Goal: Task Accomplishment & Management: Use online tool/utility

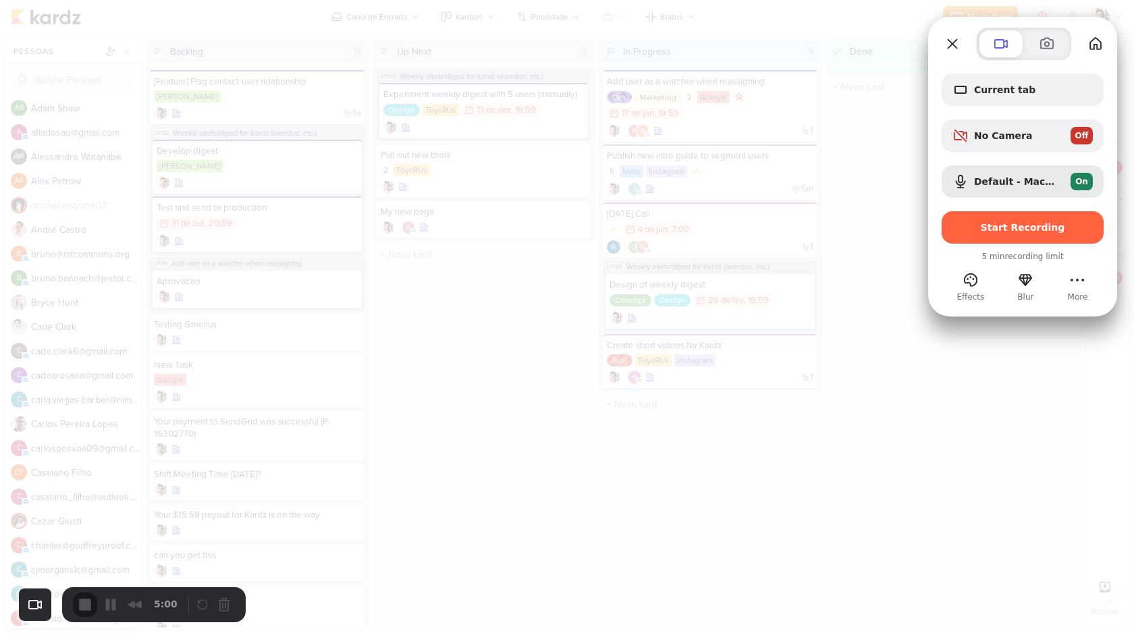
click at [952, 40] on button "Close" at bounding box center [952, 44] width 22 height 22
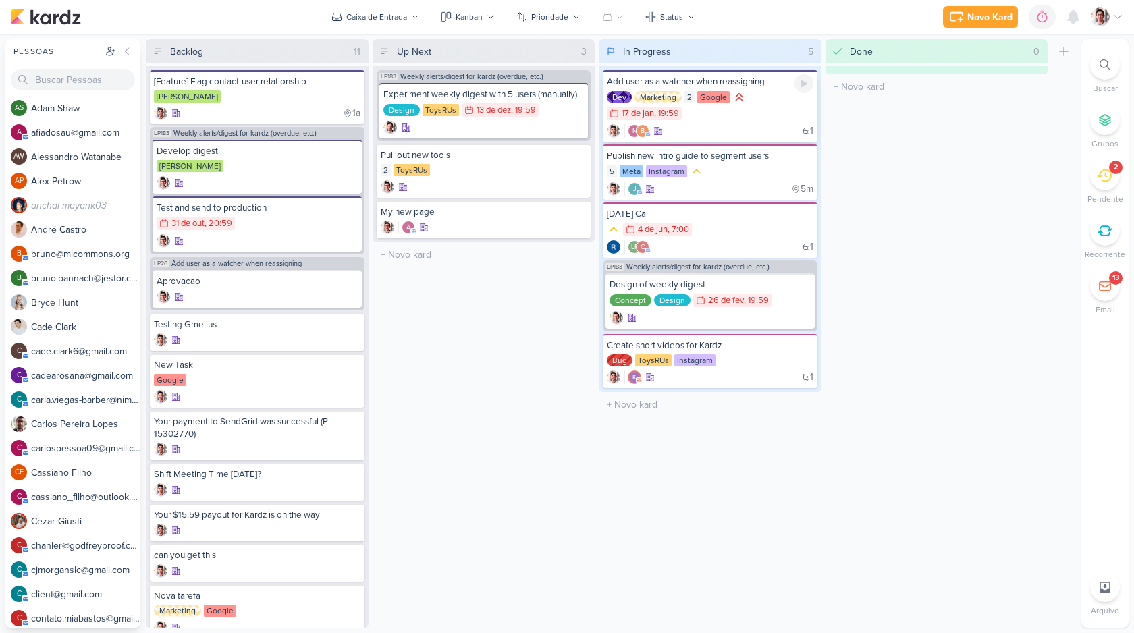
click at [687, 107] on div "Dev Marketing 2 Google 17/1 17 de jan , 19:59" at bounding box center [710, 105] width 206 height 31
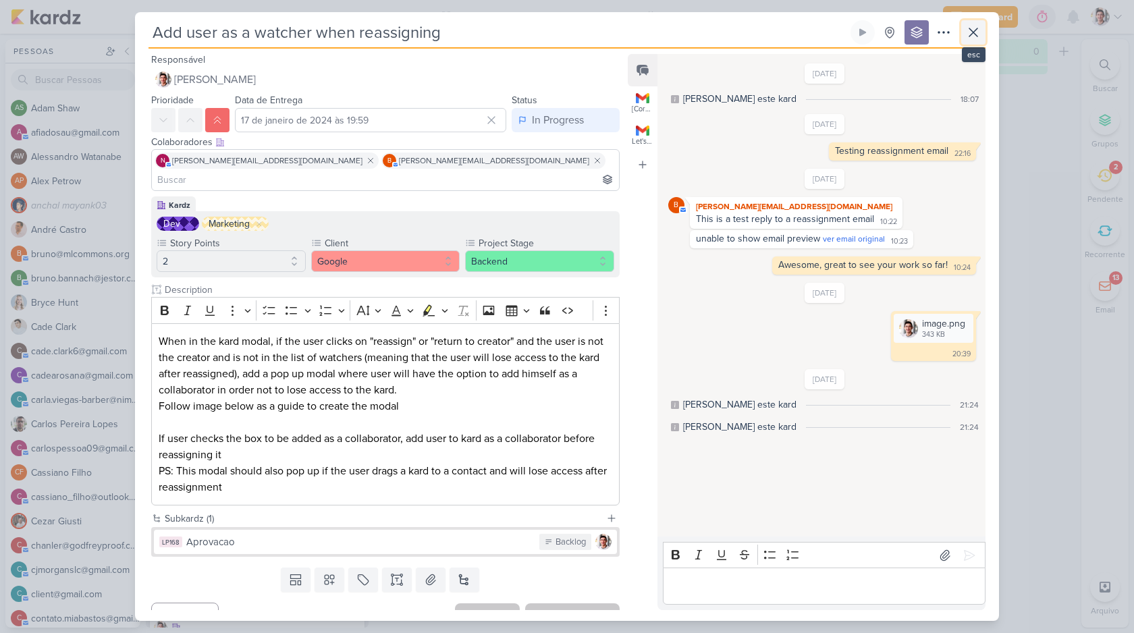
click at [972, 26] on icon at bounding box center [973, 32] width 16 height 16
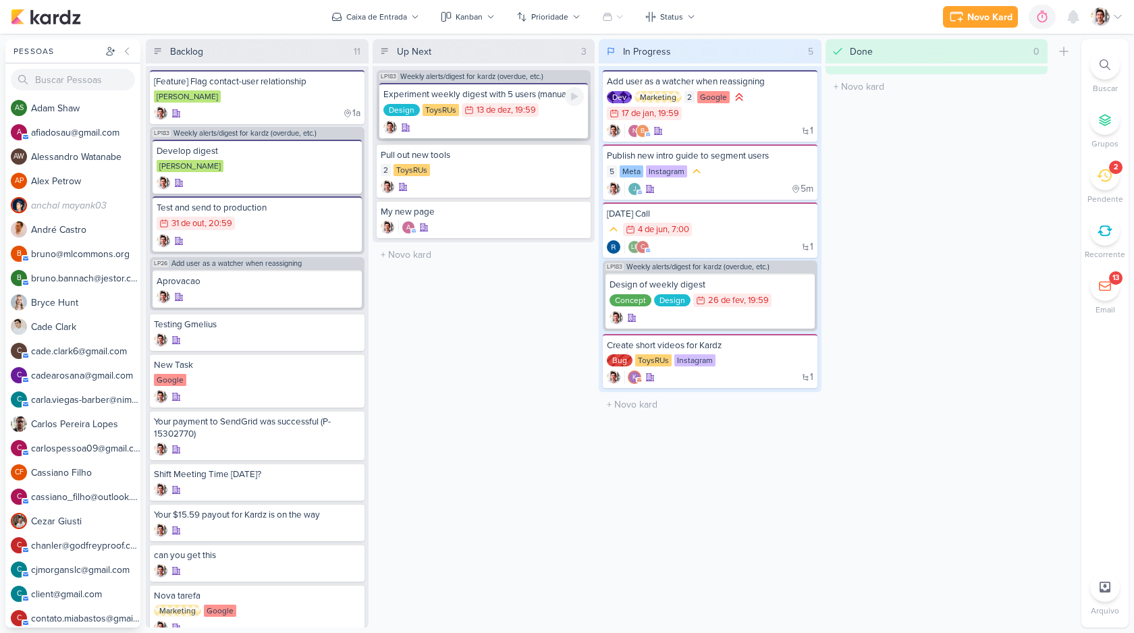
click at [468, 99] on div "Experiment weekly digest with 5 users (manually)" at bounding box center [483, 94] width 201 height 12
click at [220, 92] on div "[PERSON_NAME]" at bounding box center [257, 96] width 206 height 13
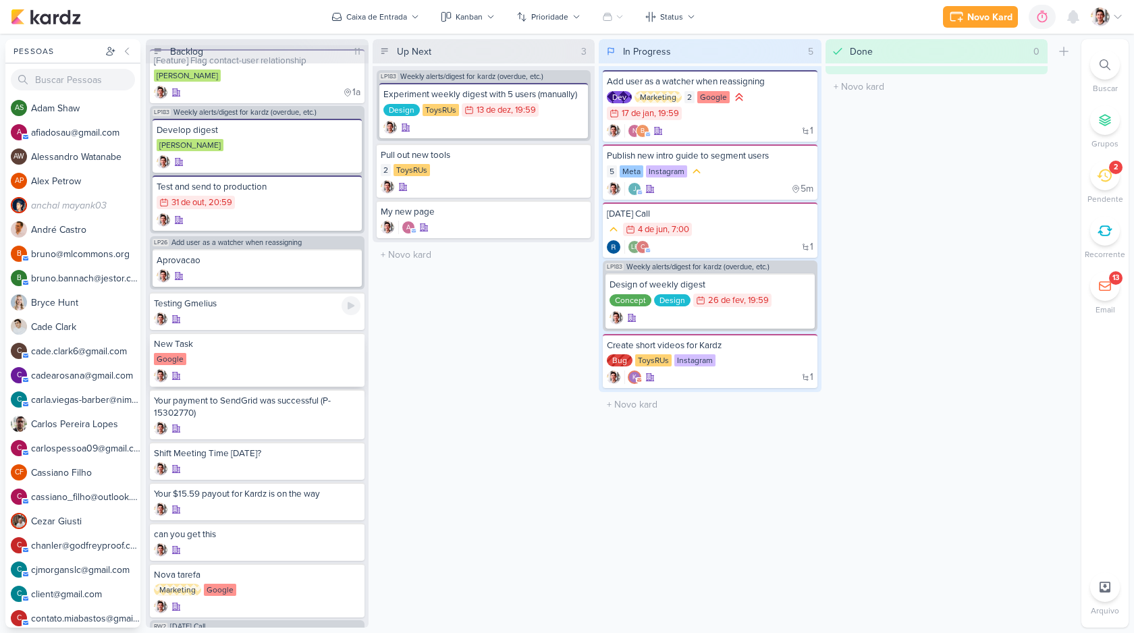
scroll to position [24, 0]
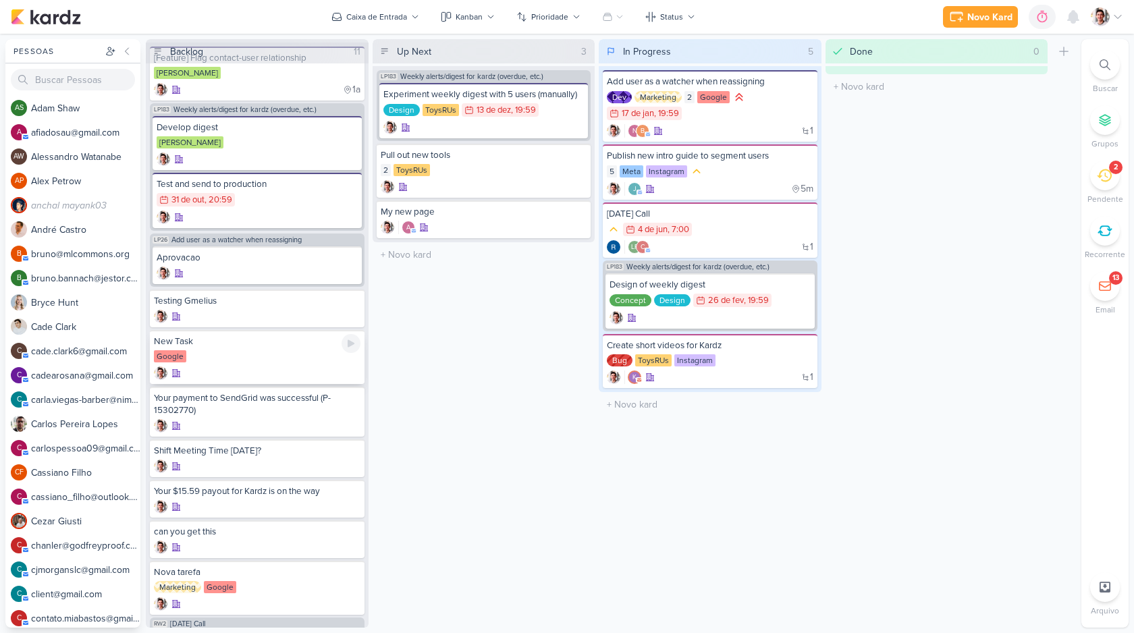
click at [226, 351] on div "Google" at bounding box center [257, 356] width 206 height 13
click at [1104, 19] on img at bounding box center [1100, 16] width 19 height 19
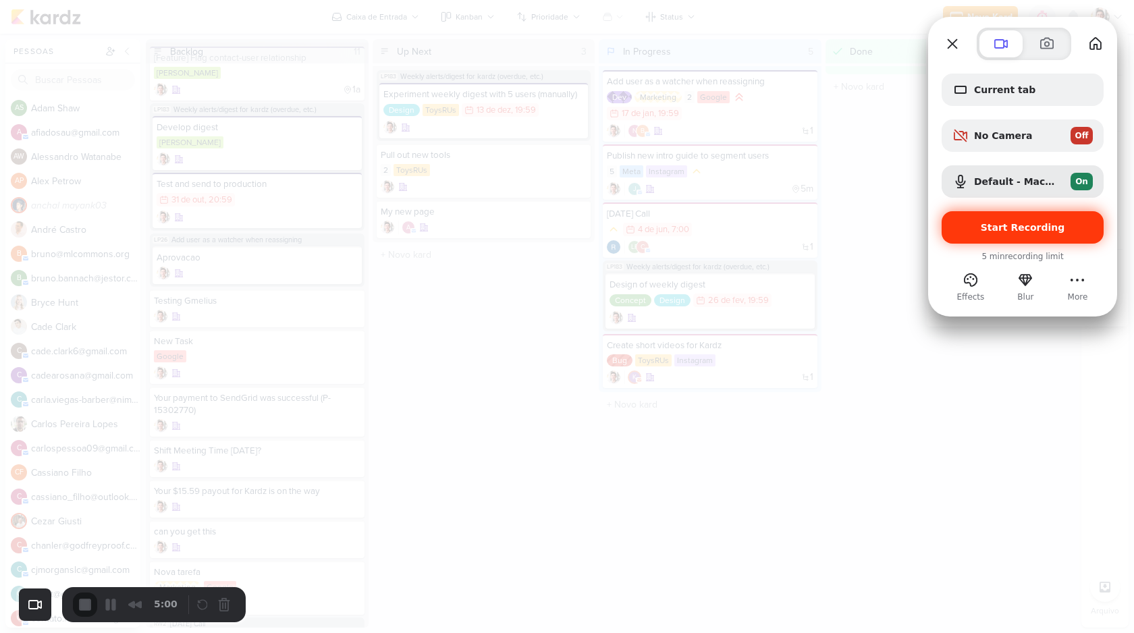
click at [1004, 233] on div "Start Recording" at bounding box center [1022, 227] width 162 height 32
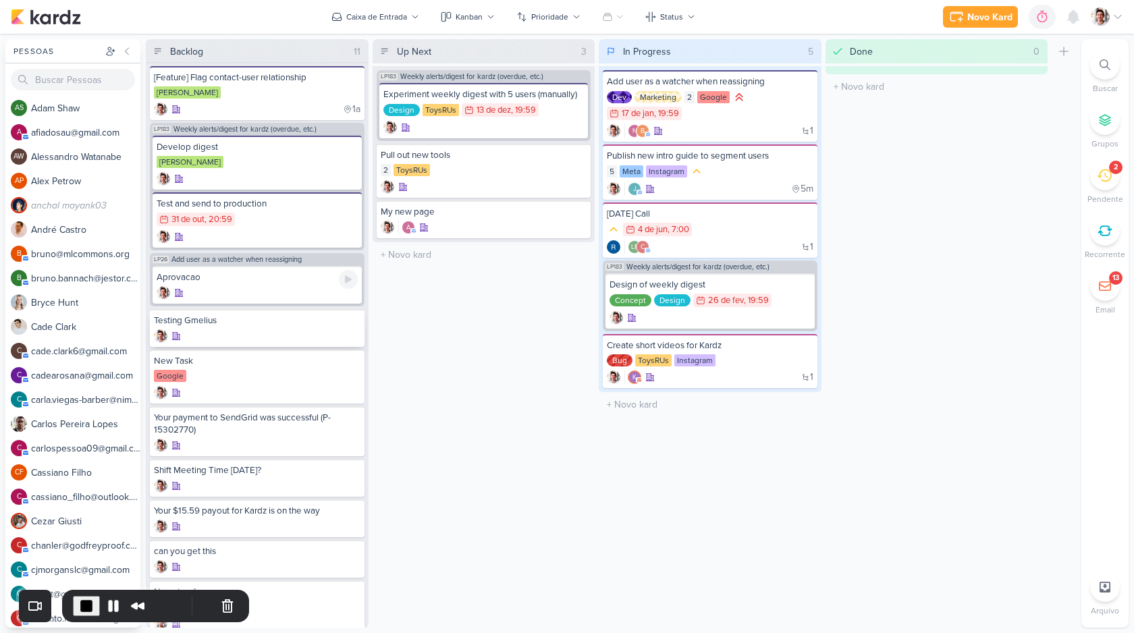
scroll to position [0, 0]
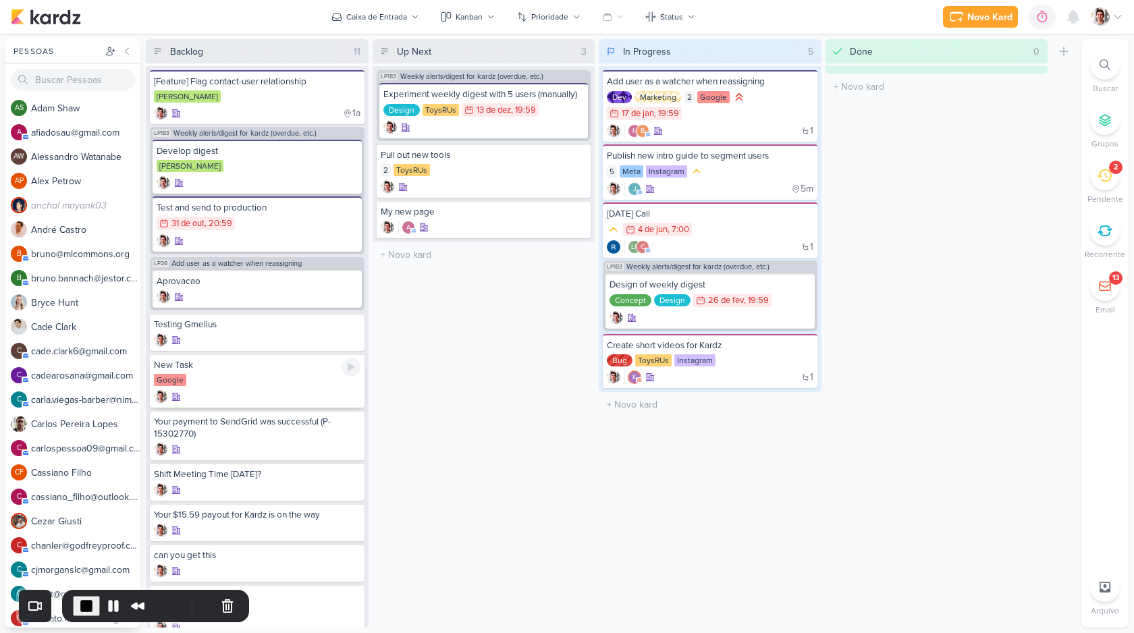
click at [277, 366] on div "New Task" at bounding box center [257, 365] width 206 height 12
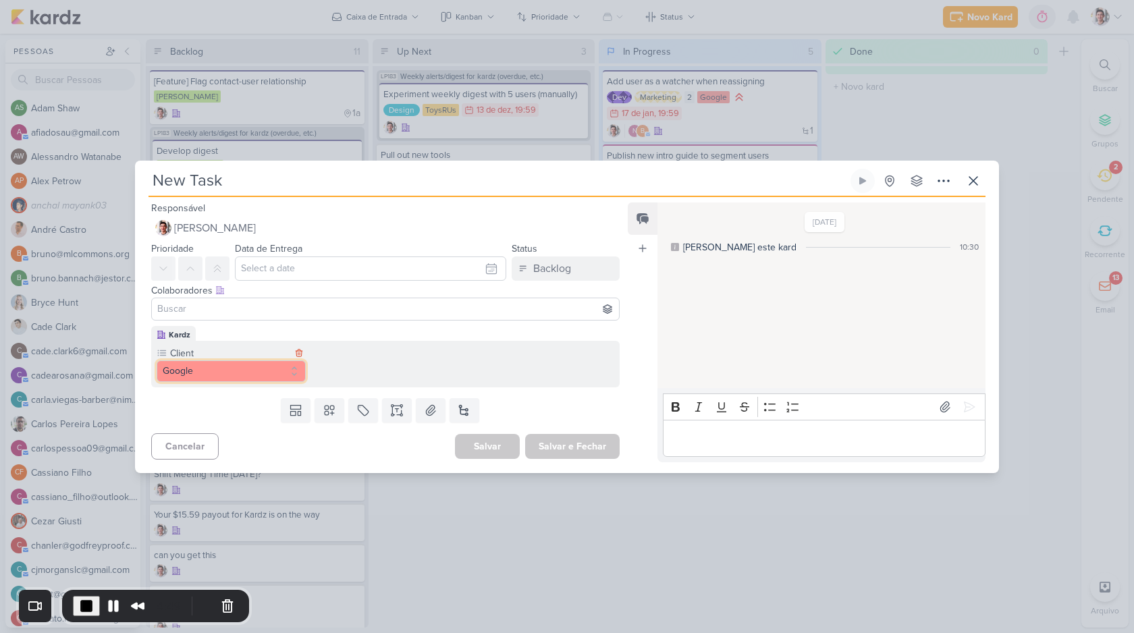
click at [200, 371] on button "Google" at bounding box center [231, 371] width 149 height 22
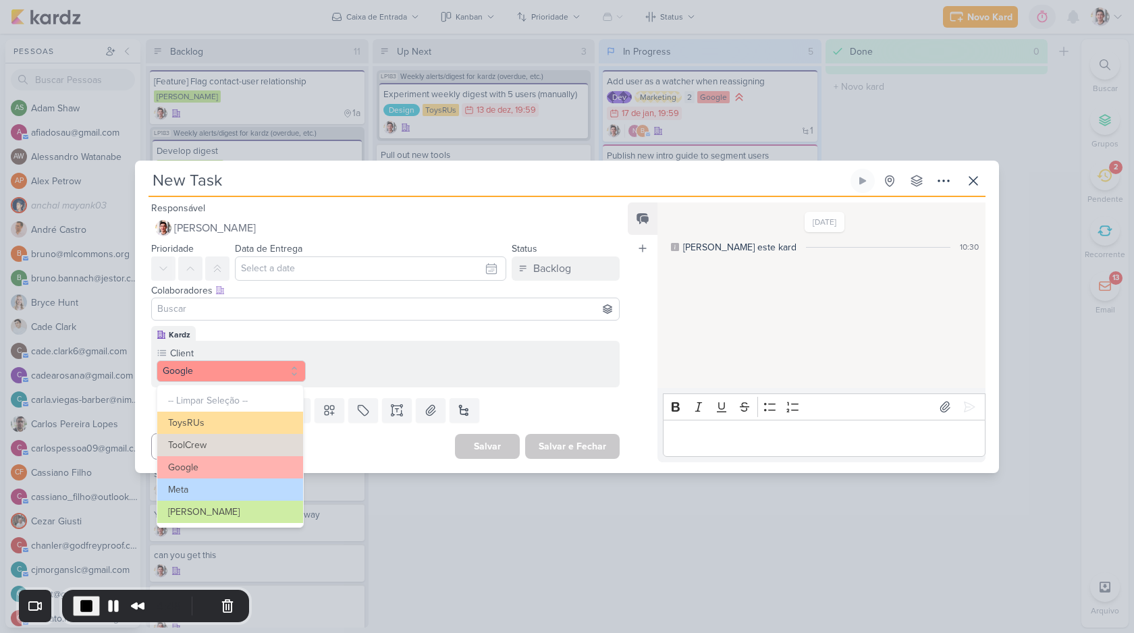
click at [354, 362] on div "Client Google -- Limpar Seleção -- ToysRUs ToolCrew" at bounding box center [385, 364] width 468 height 47
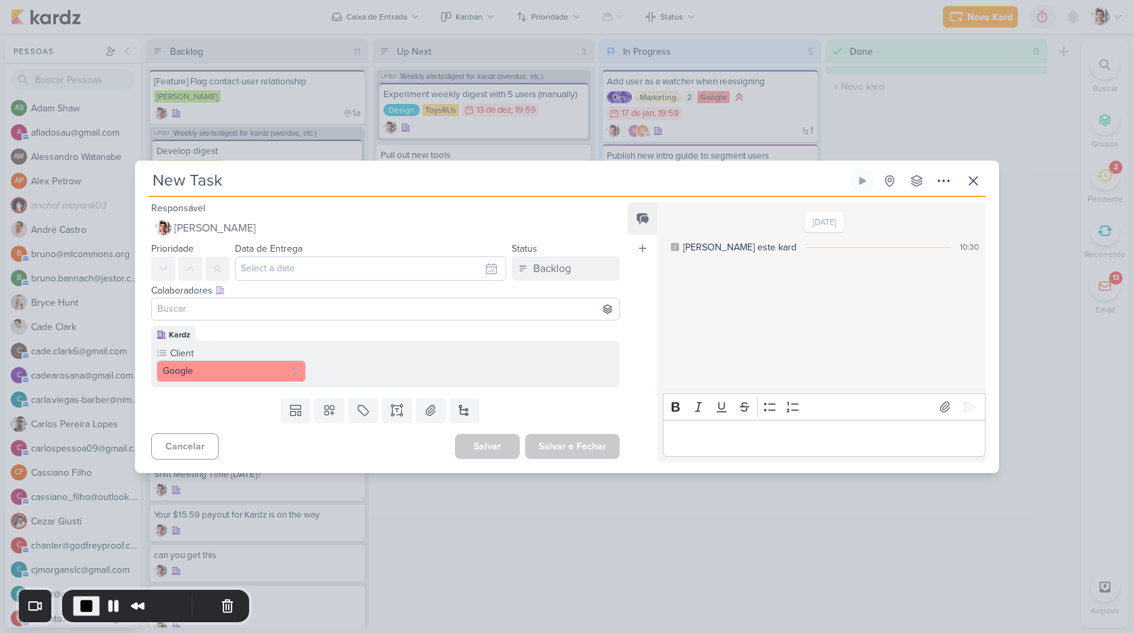
click at [352, 336] on div "Kardz Client Google -- Limpar Seleção -- ToysRUs ToolCrew" at bounding box center [385, 356] width 468 height 61
click at [397, 412] on icon at bounding box center [397, 409] width 0 height 3
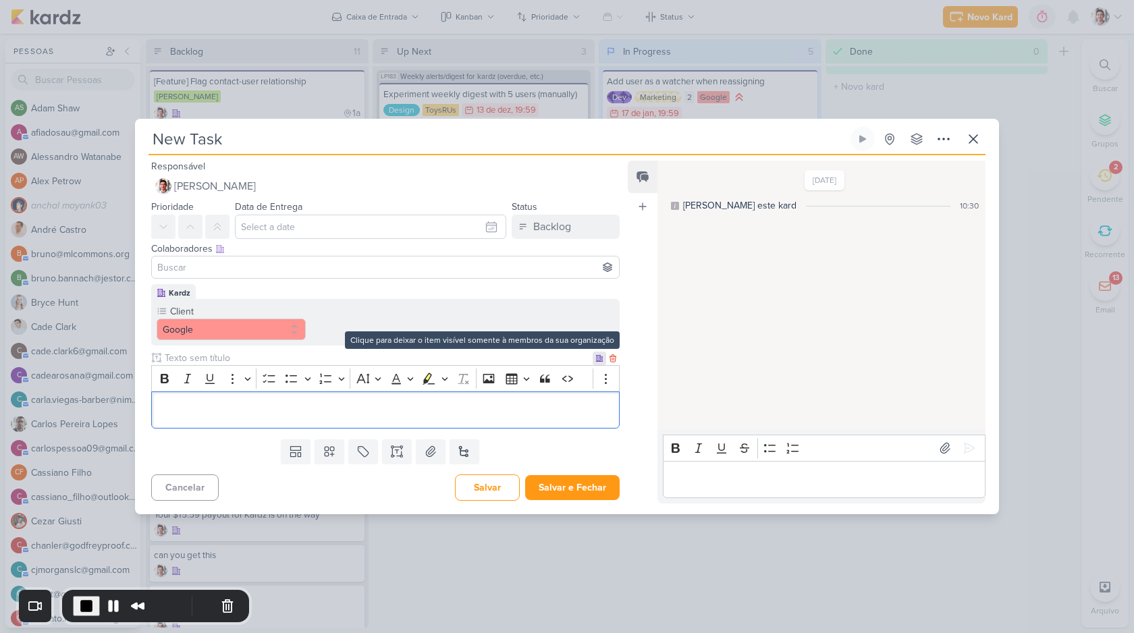
click at [592, 360] on div at bounding box center [598, 358] width 13 height 13
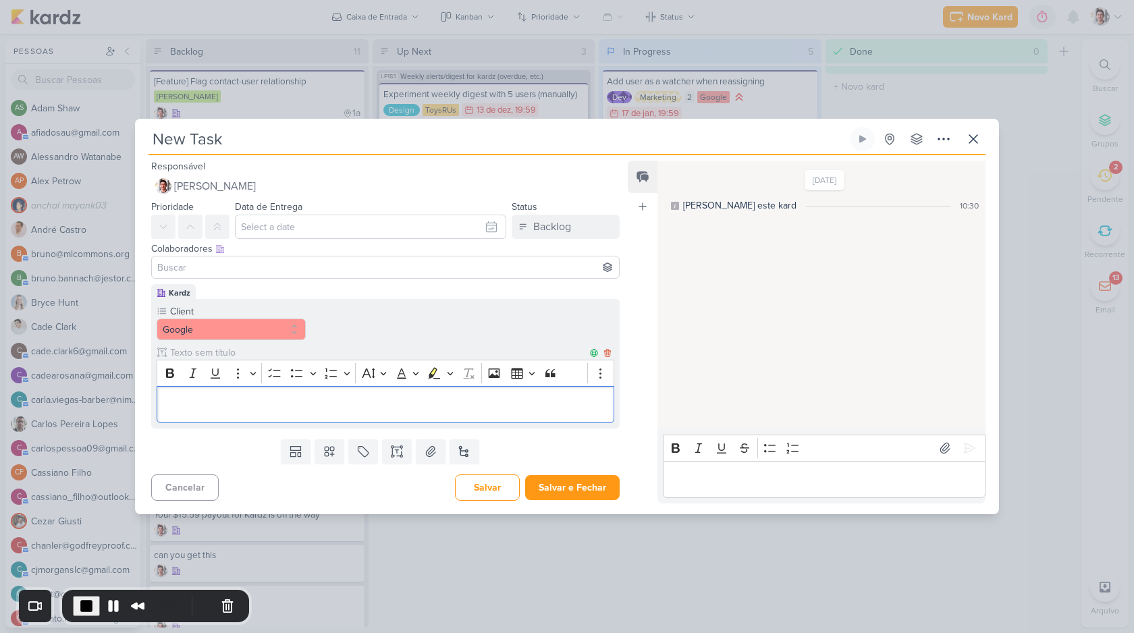
click at [421, 398] on p "Editor editing area: main" at bounding box center [385, 404] width 443 height 16
click at [603, 353] on icon at bounding box center [607, 352] width 9 height 9
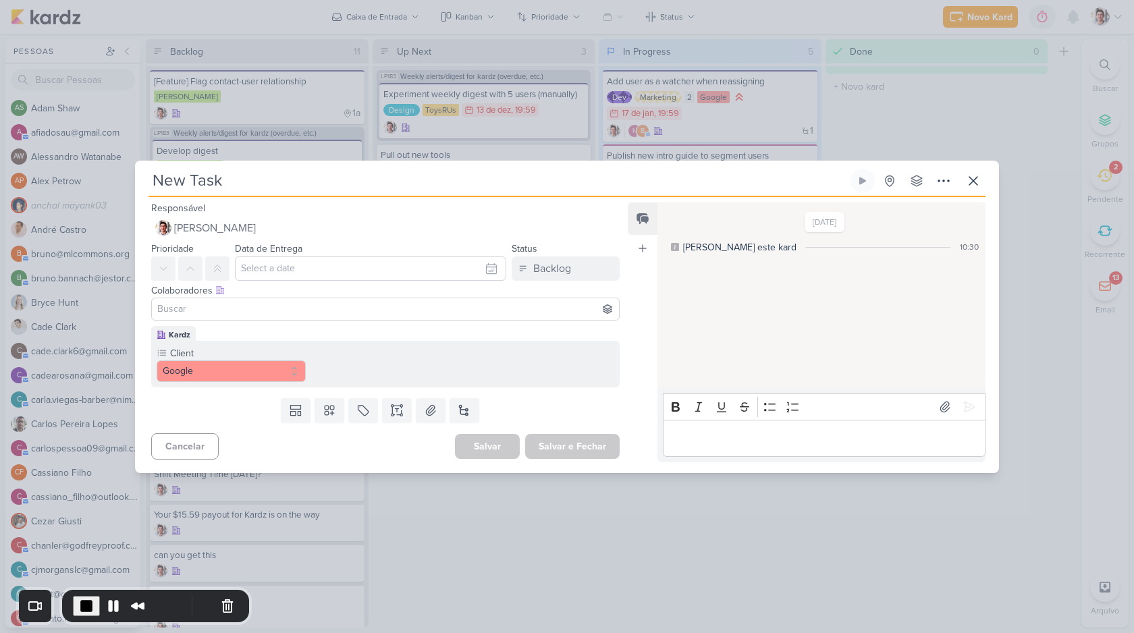
click at [233, 313] on input at bounding box center [386, 309] width 462 height 16
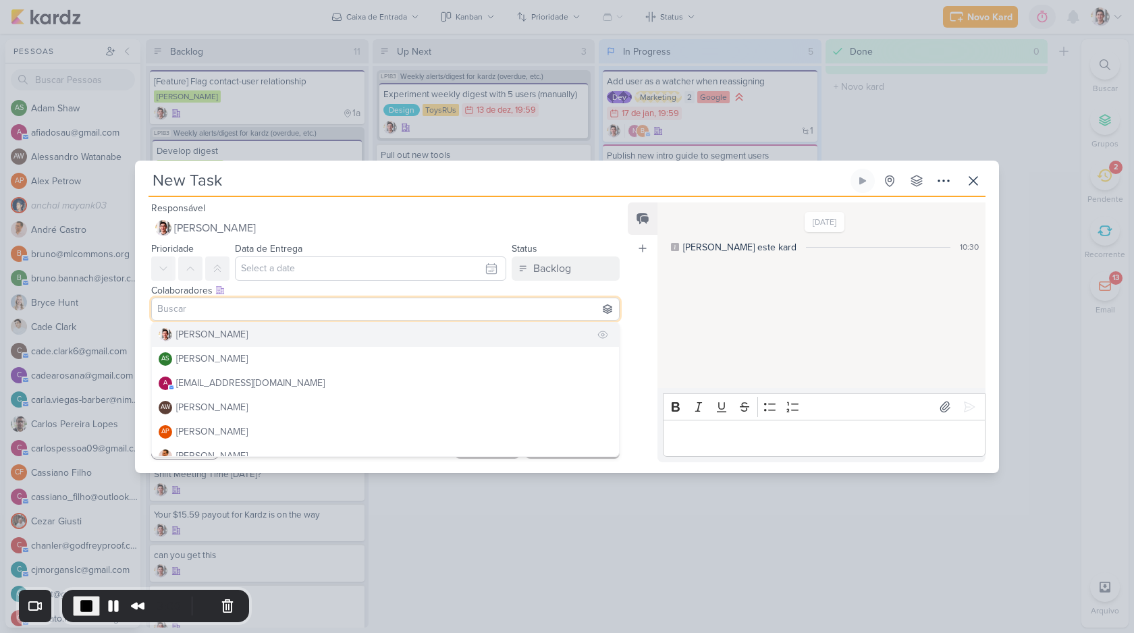
click at [229, 334] on div "[PERSON_NAME]" at bounding box center [212, 334] width 72 height 14
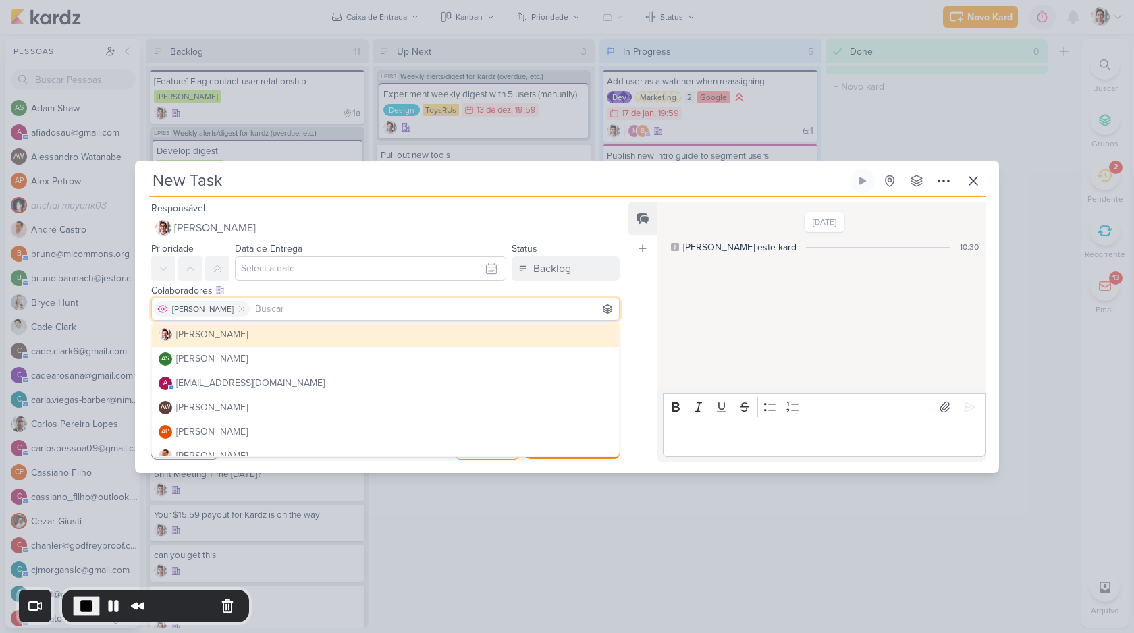
click at [240, 310] on icon at bounding box center [242, 308] width 5 height 5
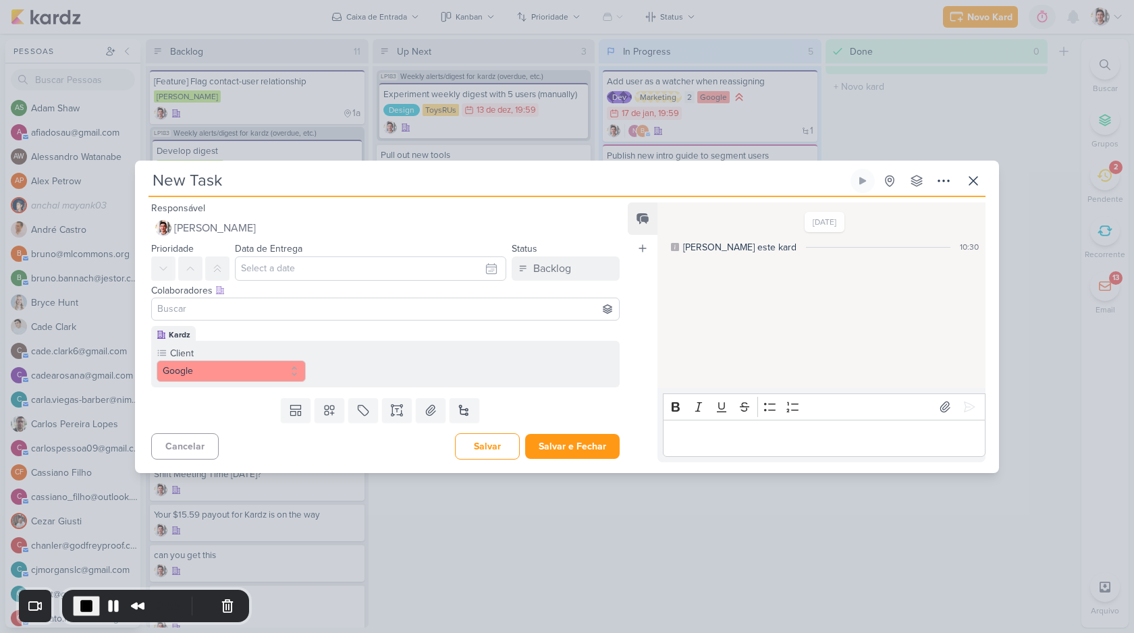
click at [253, 308] on input at bounding box center [386, 309] width 462 height 16
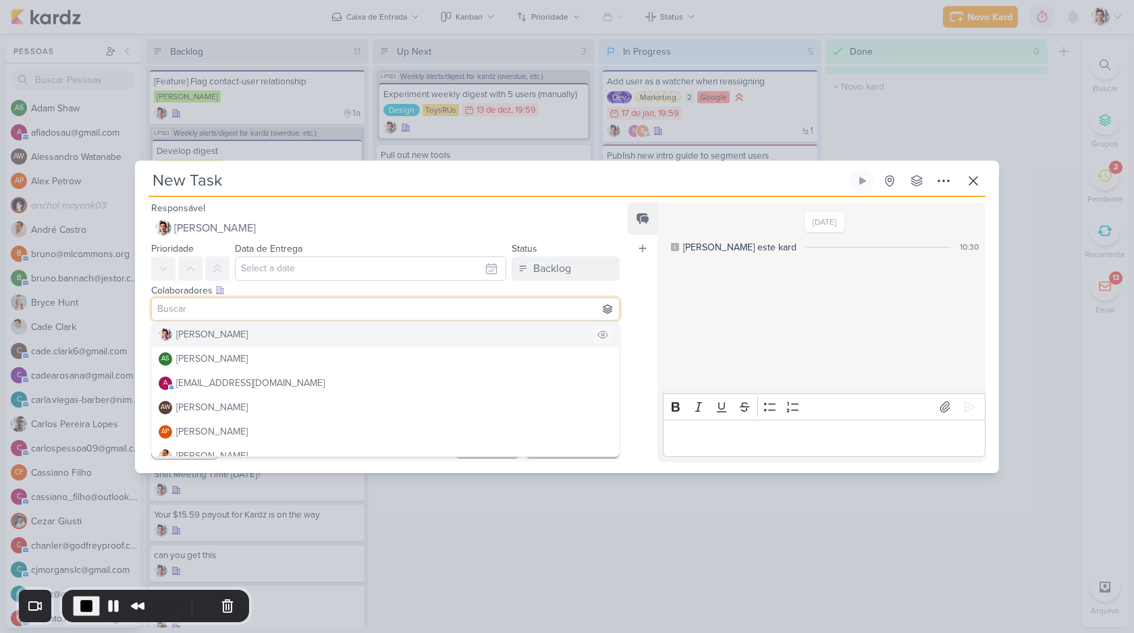
click at [598, 337] on icon at bounding box center [602, 334] width 9 height 7
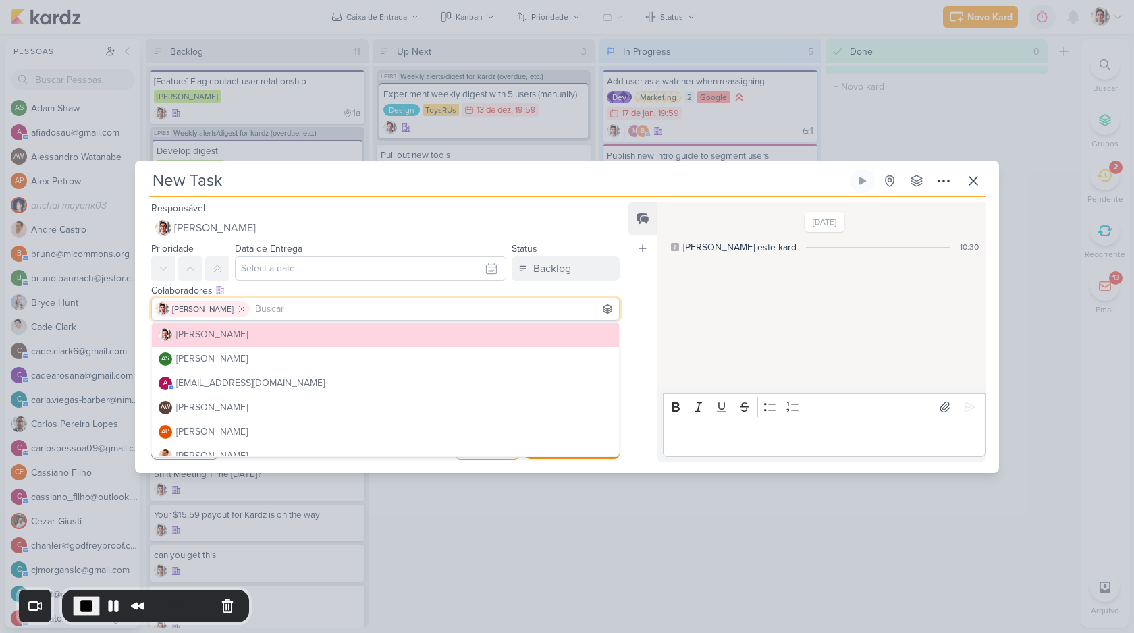
click at [256, 292] on div "Colaboradores Este kard pode ser visível a usuários da sua organização Este kar…" at bounding box center [385, 290] width 468 height 14
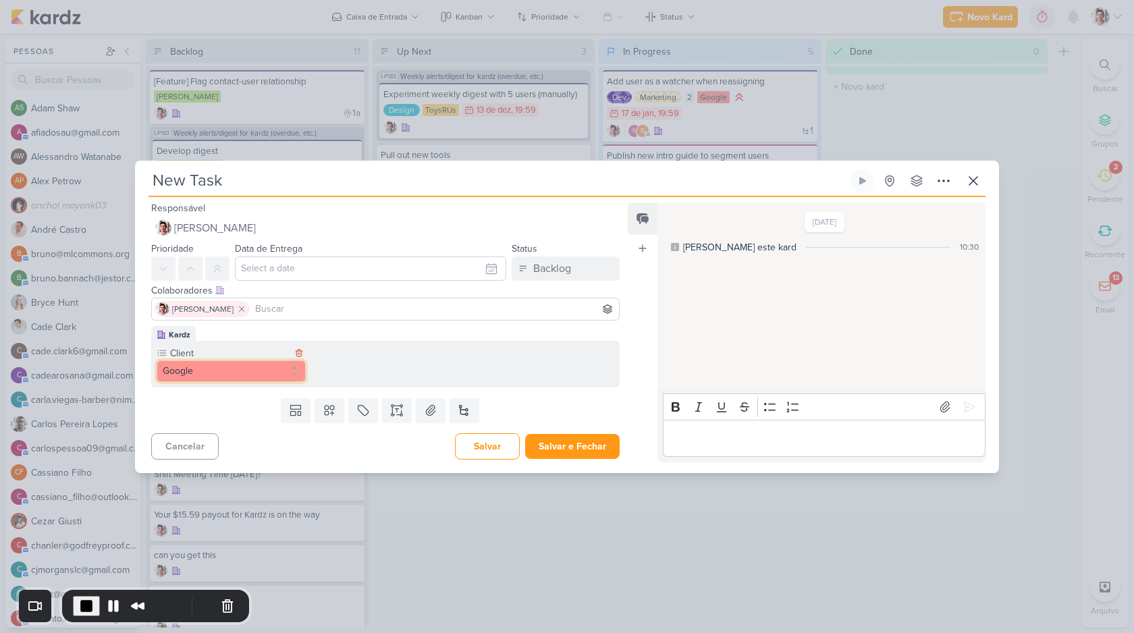
click at [211, 371] on button "Google" at bounding box center [231, 371] width 149 height 22
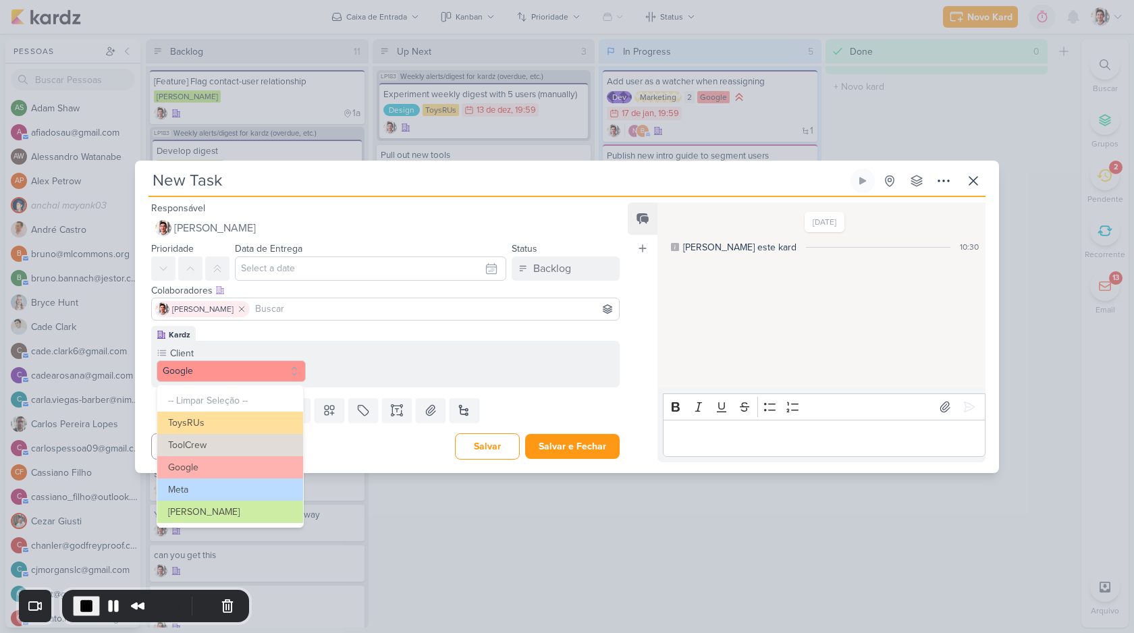
click at [375, 377] on div "Client Google -- Limpar Seleção -- ToysRUs ToolCrew" at bounding box center [385, 364] width 468 height 47
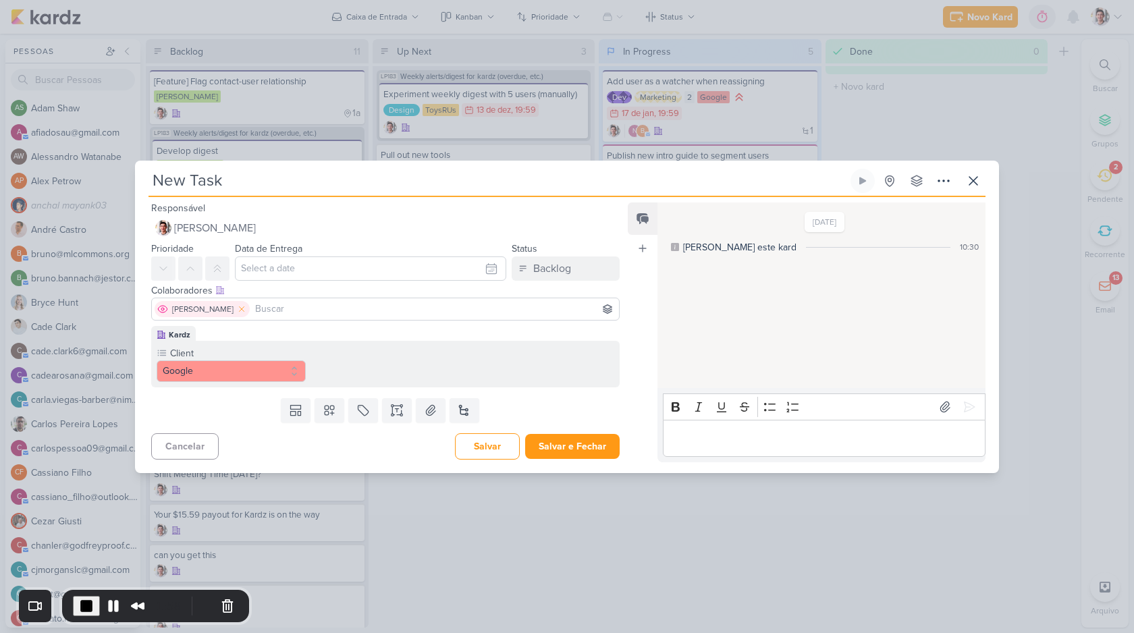
click at [240, 310] on icon at bounding box center [242, 308] width 5 height 5
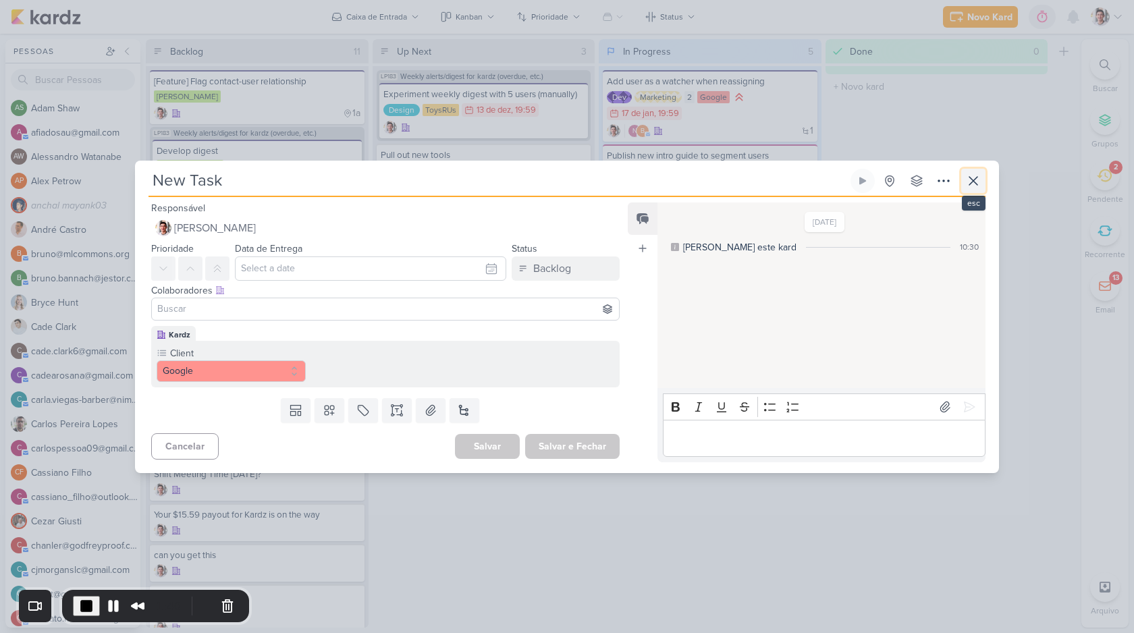
click at [975, 173] on icon at bounding box center [973, 181] width 16 height 16
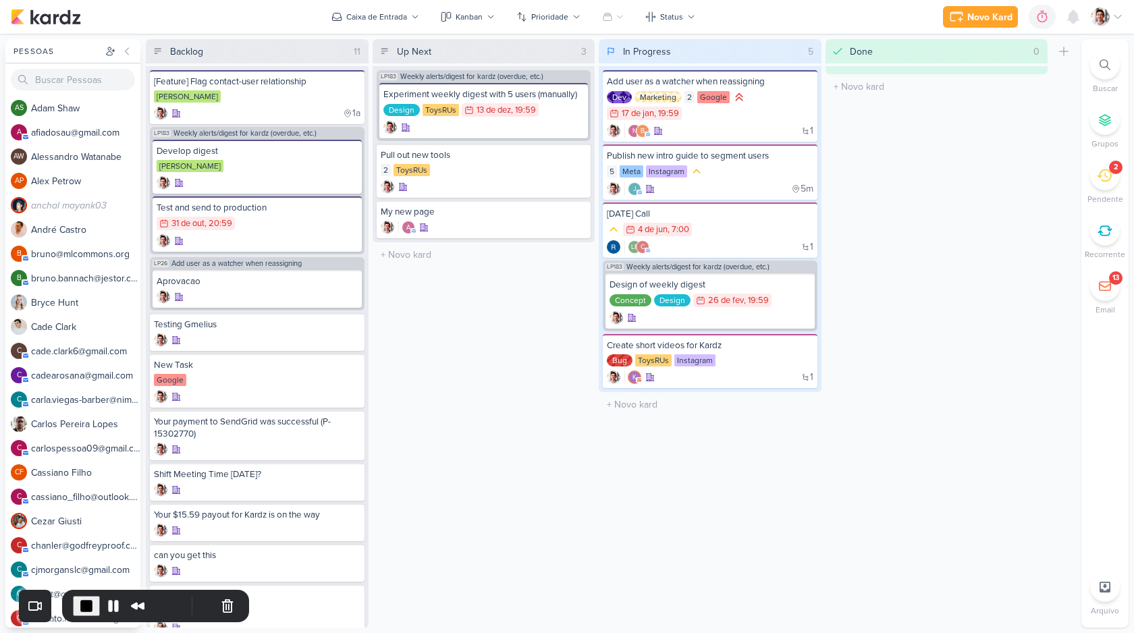
click at [1102, 10] on img at bounding box center [1100, 16] width 19 height 19
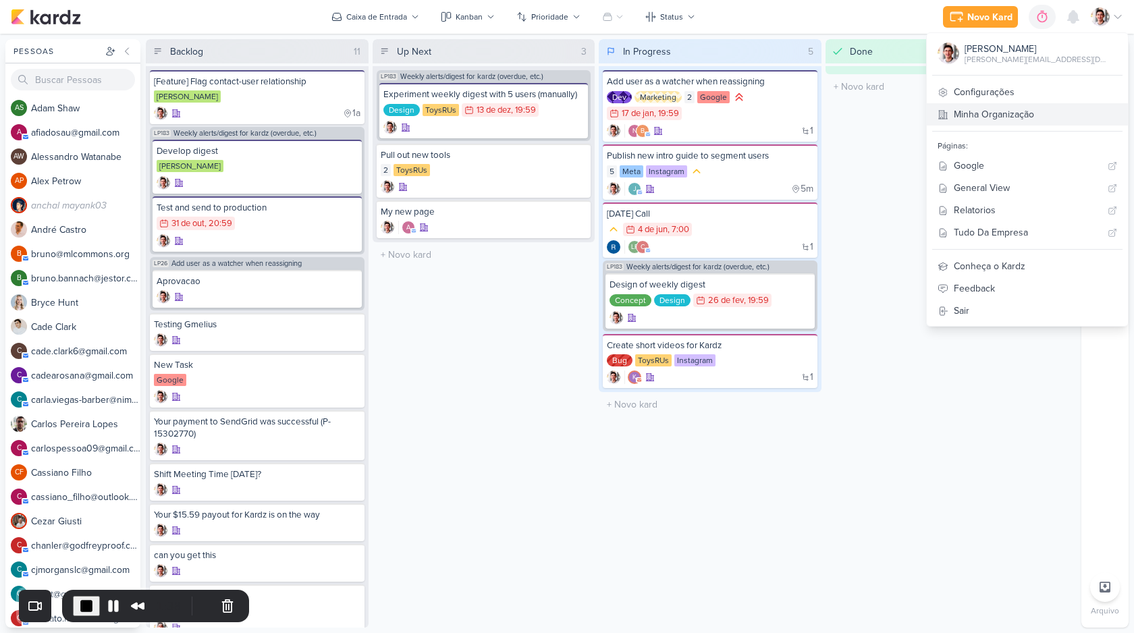
click at [1049, 114] on link "Minha Organização" at bounding box center [1027, 114] width 201 height 22
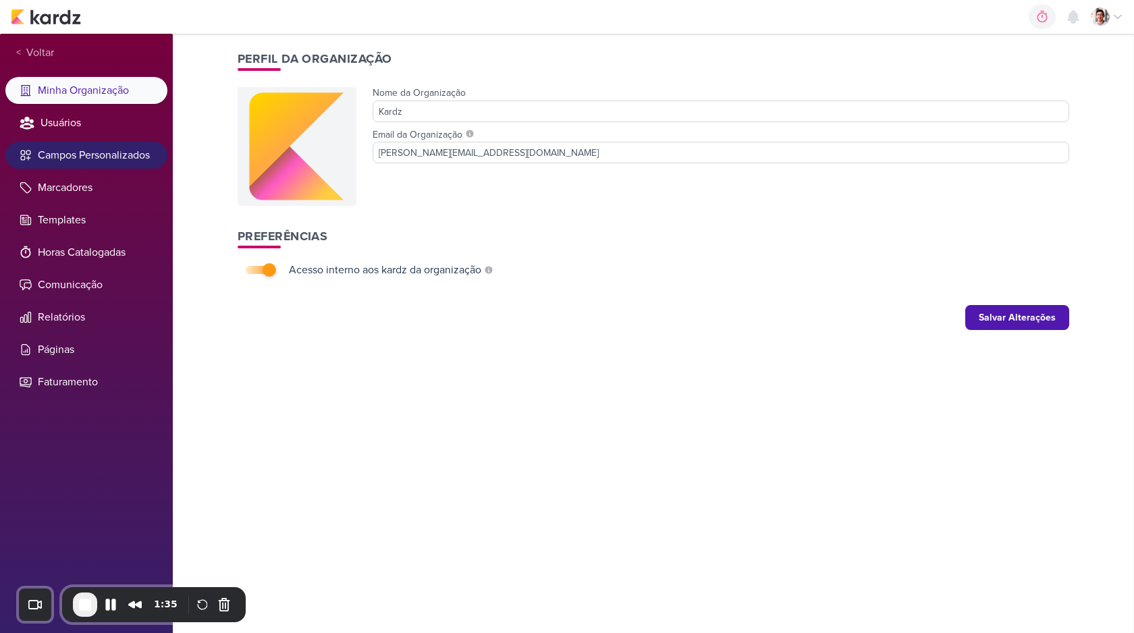
click at [94, 160] on li "Campos Personalizados" at bounding box center [86, 155] width 162 height 27
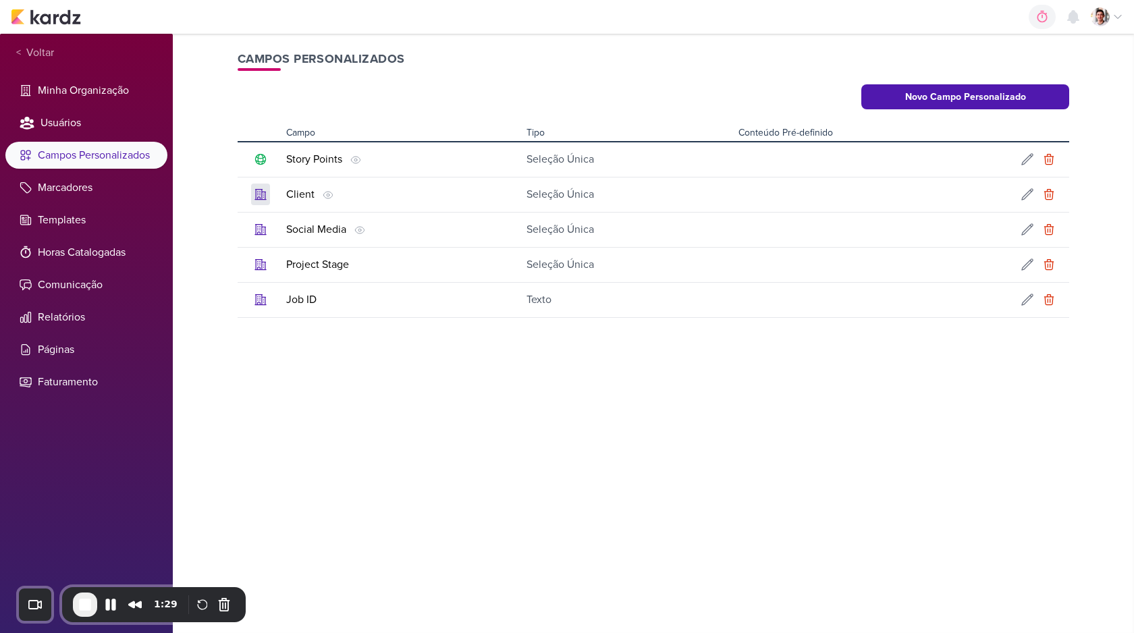
click at [260, 196] on icon at bounding box center [260, 194] width 13 height 13
click at [1022, 200] on icon at bounding box center [1026, 194] width 13 height 13
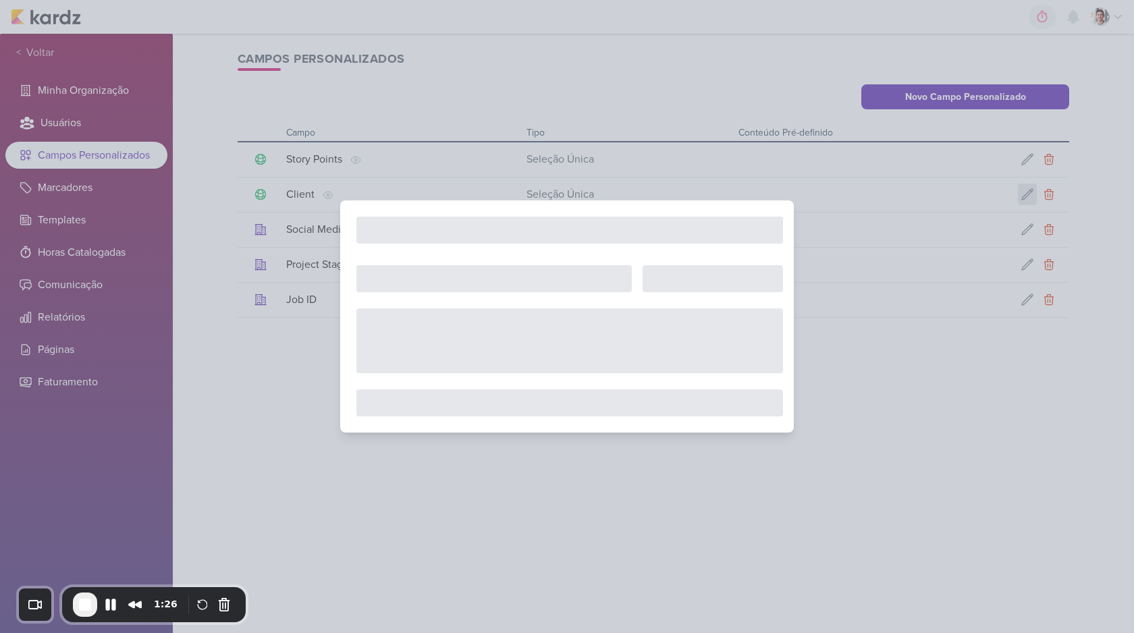
type input "Client"
select select "single-select"
select select "1"
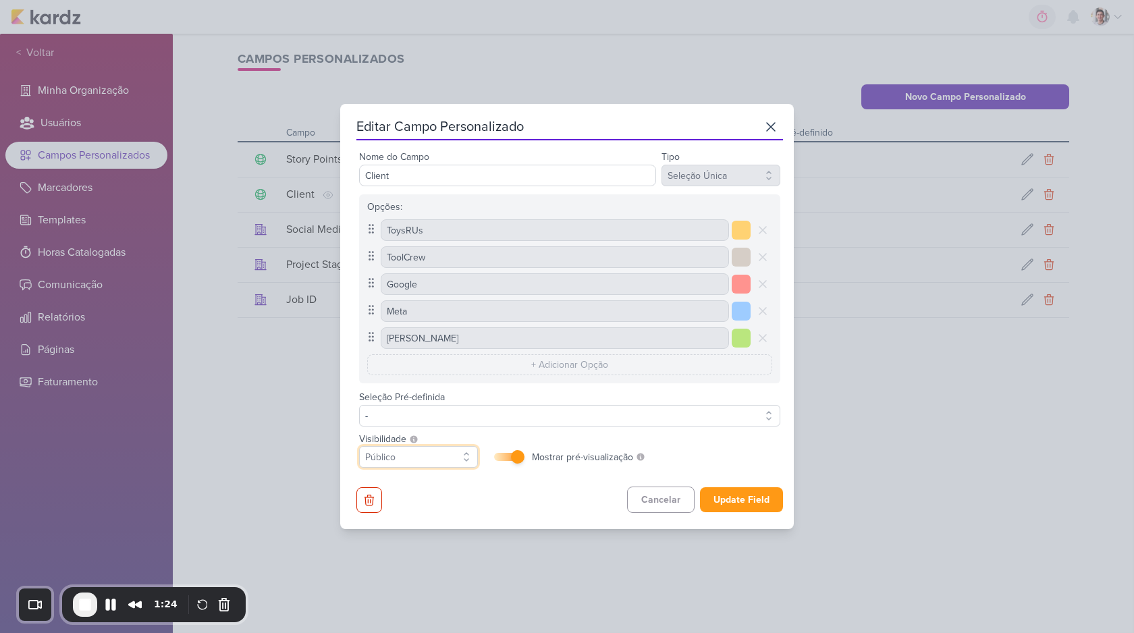
click at [379, 456] on select "Privado Público" at bounding box center [418, 457] width 119 height 22
click at [763, 126] on icon at bounding box center [771, 127] width 16 height 16
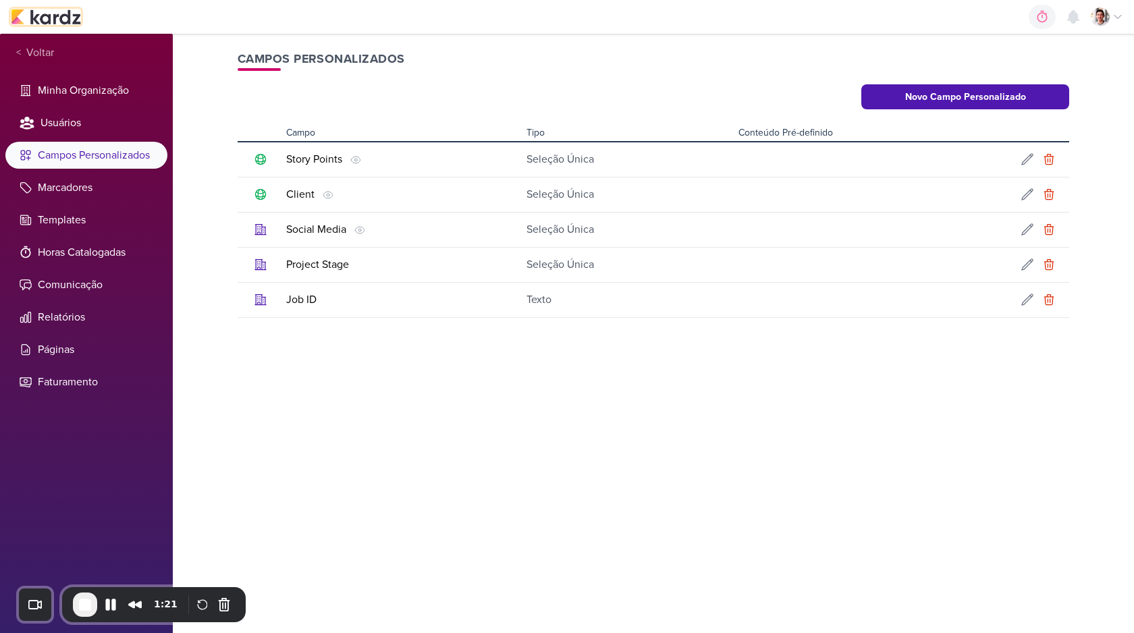
click at [49, 24] on img at bounding box center [46, 17] width 70 height 16
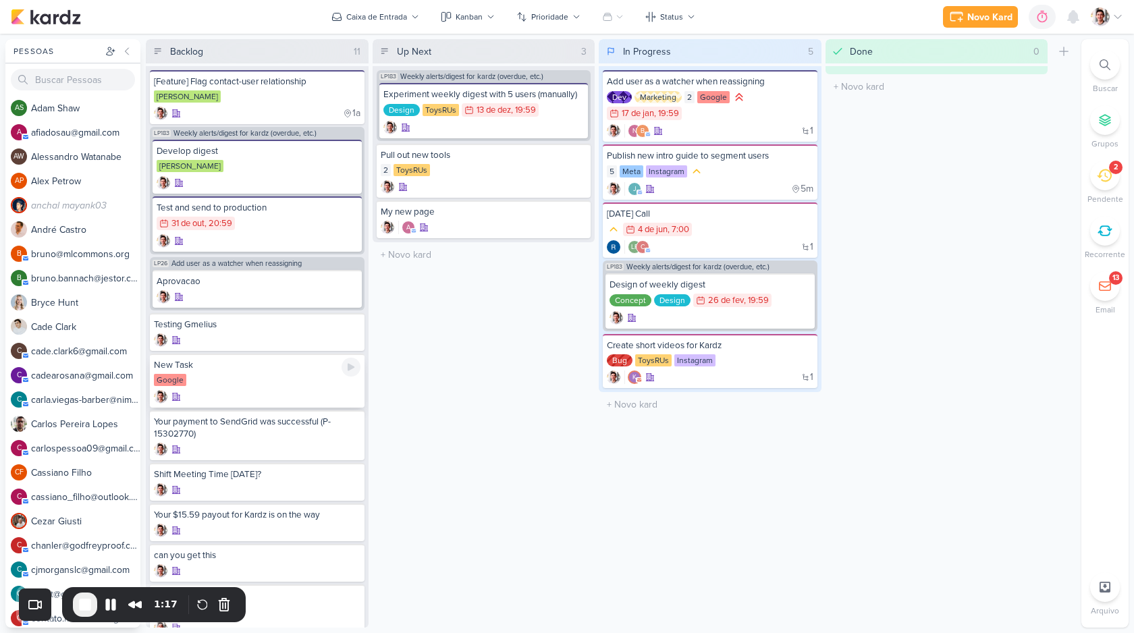
click at [225, 373] on div "New Task Google" at bounding box center [257, 381] width 215 height 54
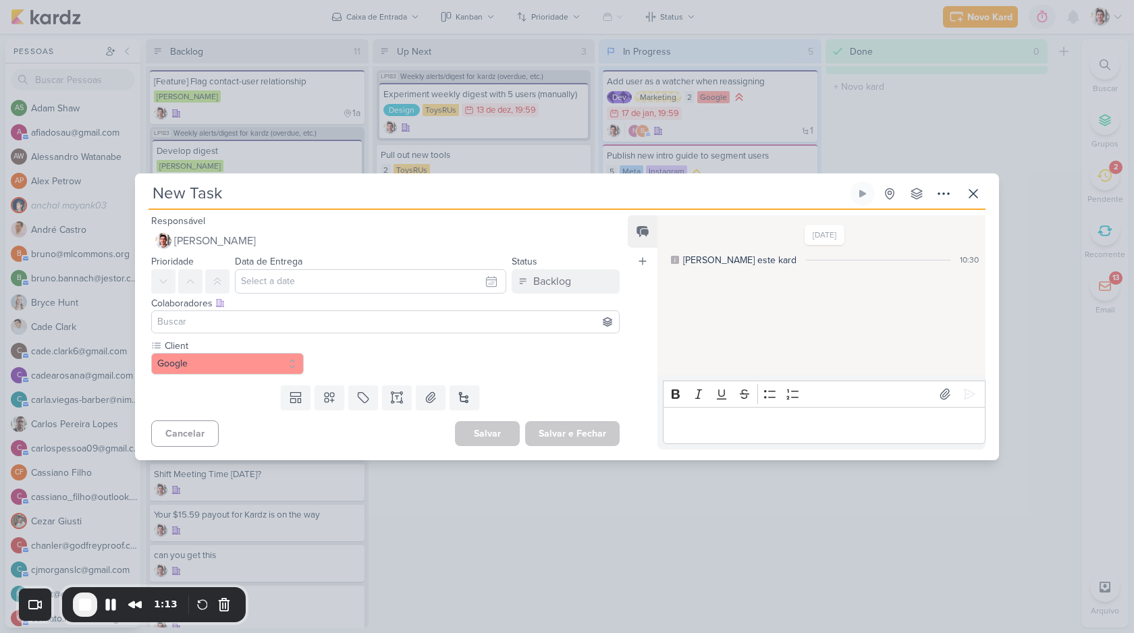
click at [391, 321] on input at bounding box center [386, 322] width 462 height 16
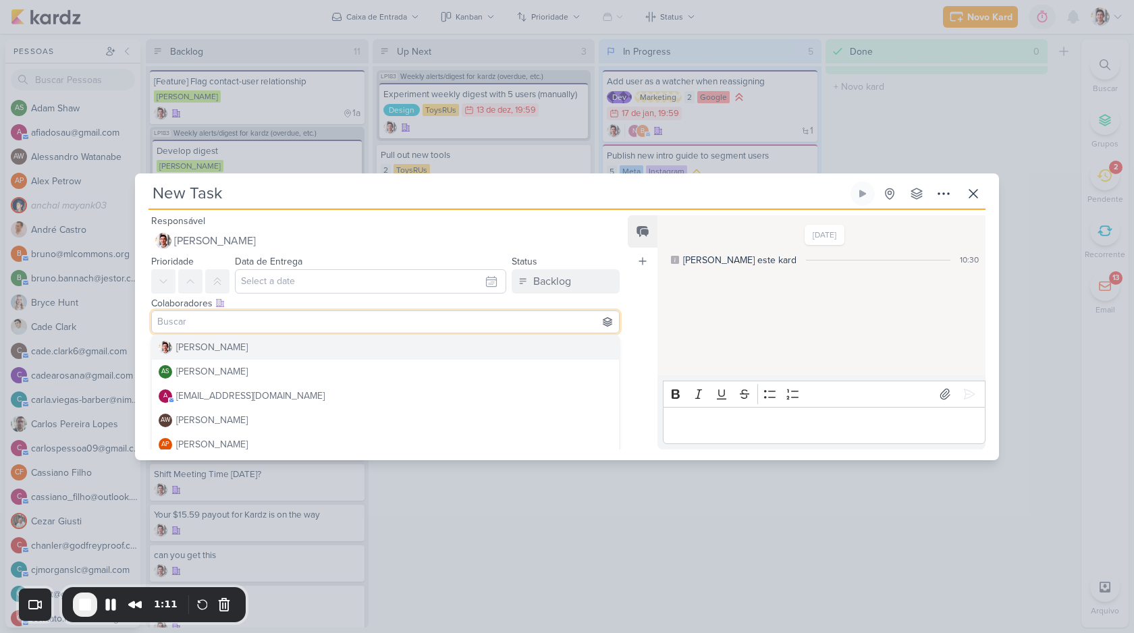
click at [607, 300] on div "Colaboradores Este kard pode ser visível a usuários da sua organização Este kar…" at bounding box center [385, 303] width 468 height 14
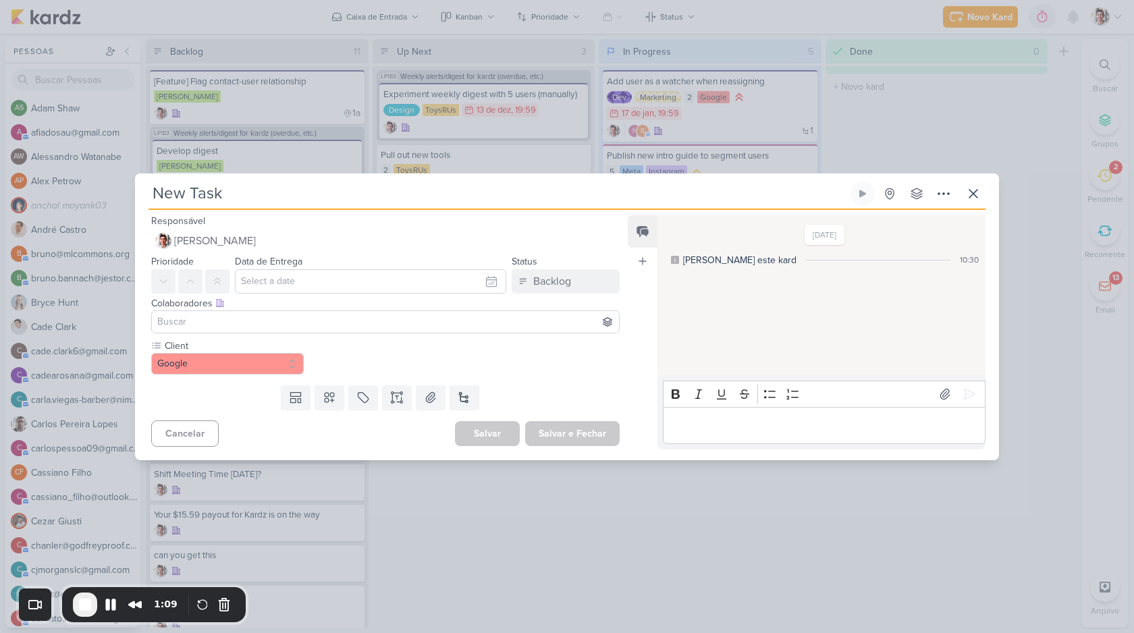
click at [219, 323] on input at bounding box center [386, 322] width 462 height 16
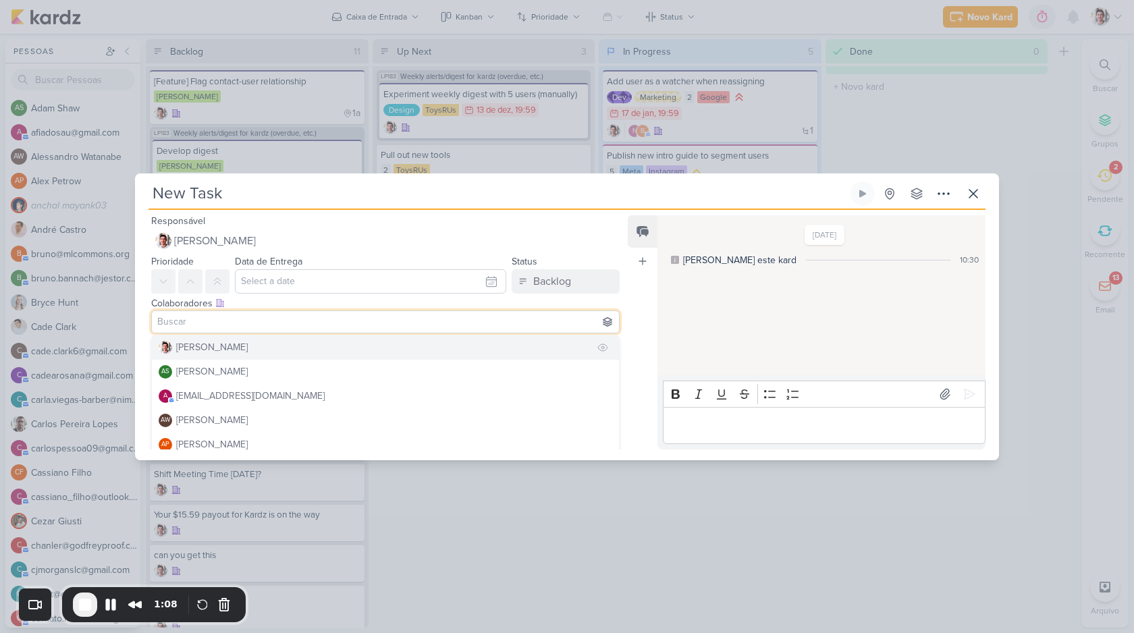
click at [210, 350] on div "[PERSON_NAME]" at bounding box center [212, 347] width 72 height 14
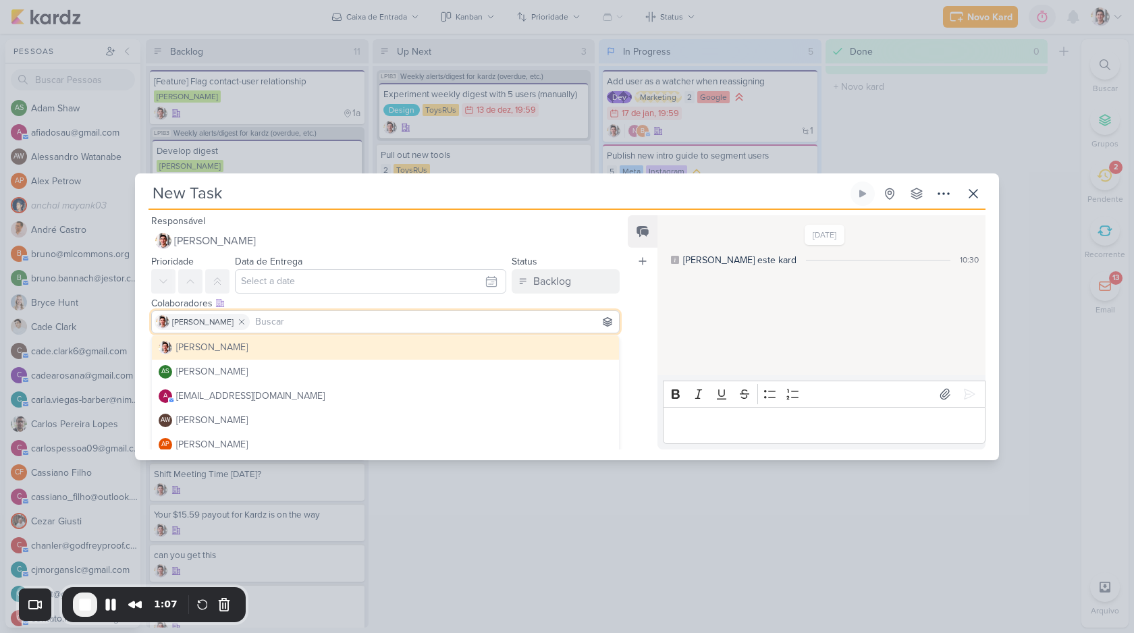
click at [140, 347] on div "Client Google" at bounding box center [380, 359] width 490 height 41
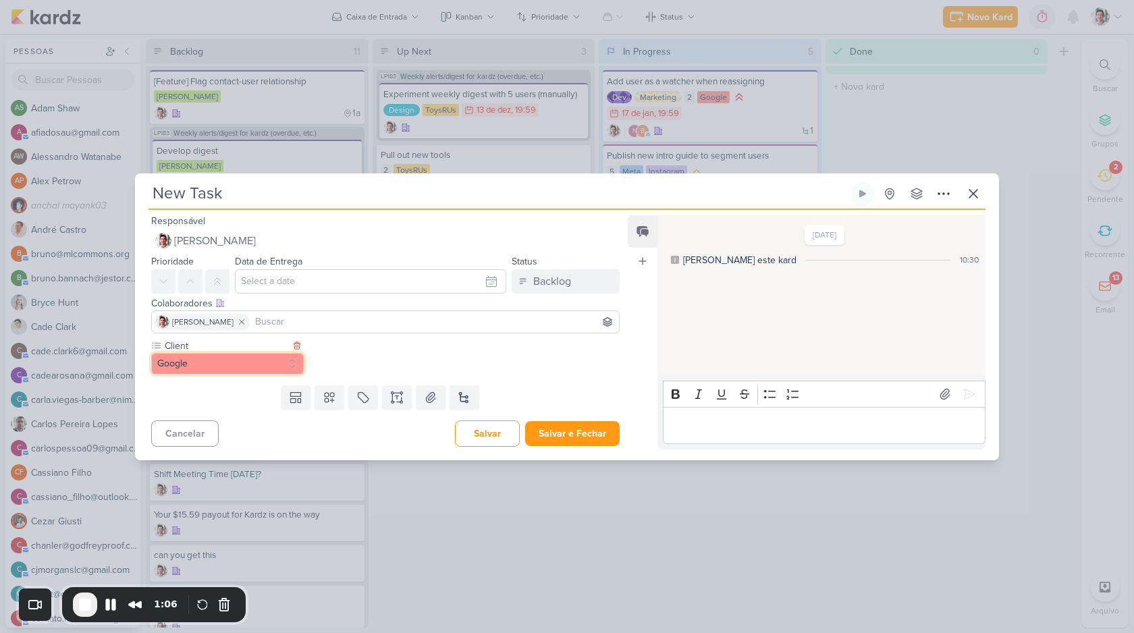
click at [215, 356] on button "Google" at bounding box center [227, 364] width 153 height 22
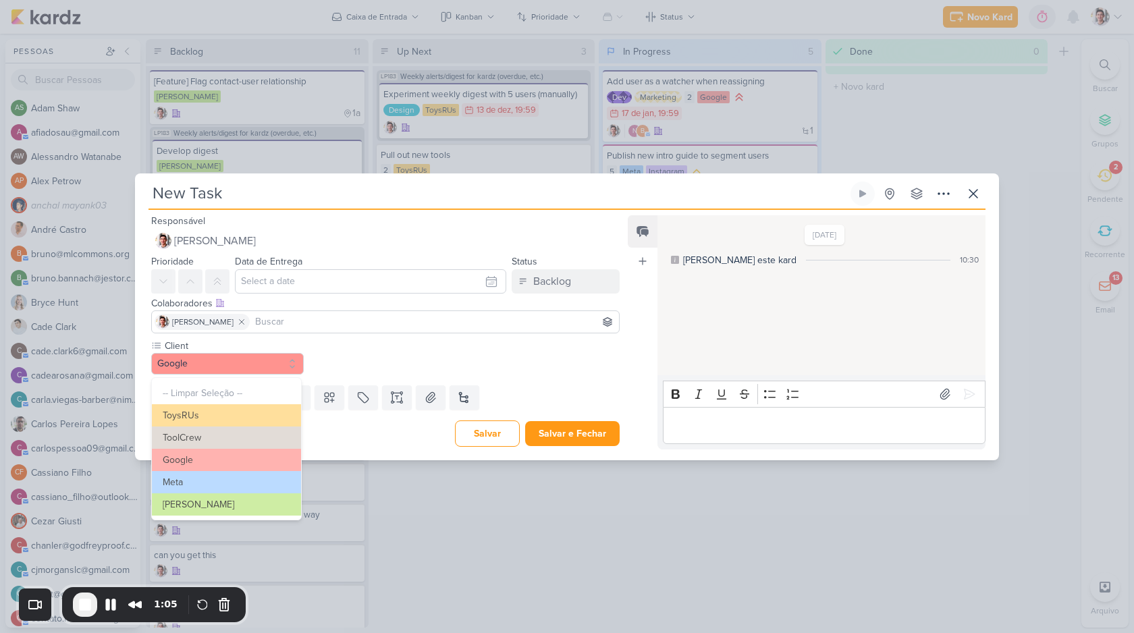
click at [333, 353] on div "Client Google -- Limpar Seleção -- ToysRUs ToolCrew Google" at bounding box center [385, 357] width 468 height 36
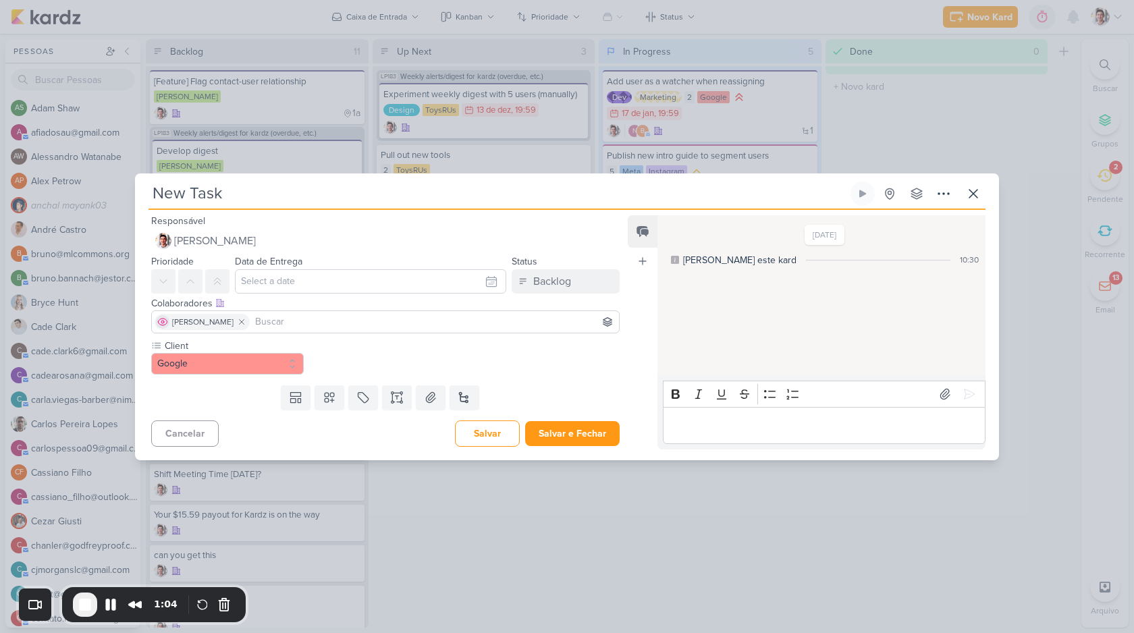
click at [165, 325] on icon at bounding box center [162, 321] width 11 height 11
click at [86, 601] on span "End Recording" at bounding box center [85, 605] width 16 height 16
